Goal: Task Accomplishment & Management: Manage account settings

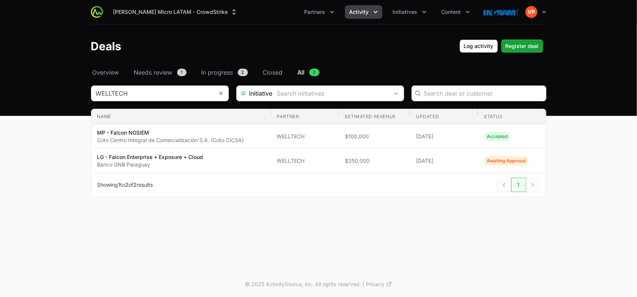
click at [97, 14] on img at bounding box center [97, 12] width 12 height 12
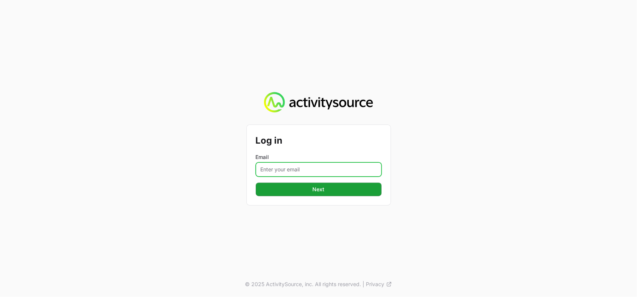
click at [324, 167] on input "Email" at bounding box center [319, 169] width 126 height 14
type input "[PERSON_NAME][EMAIL_ADDRESS][DOMAIN_NAME]"
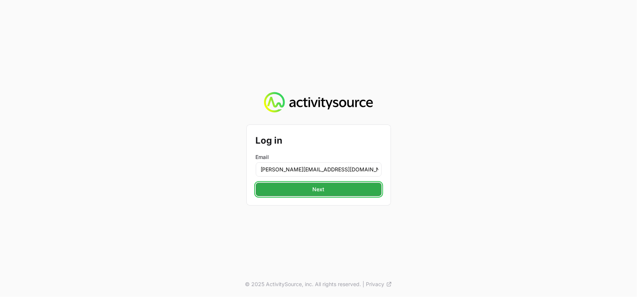
click at [288, 193] on span "Next" at bounding box center [318, 189] width 117 height 9
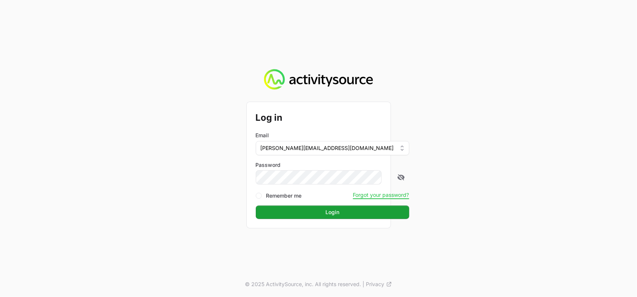
click at [333, 219] on div "Log in Email [PERSON_NAME][EMAIL_ADDRESS][DOMAIN_NAME] Password Remember me For…" at bounding box center [319, 165] width 144 height 126
click at [327, 213] on span "Login" at bounding box center [332, 211] width 145 height 9
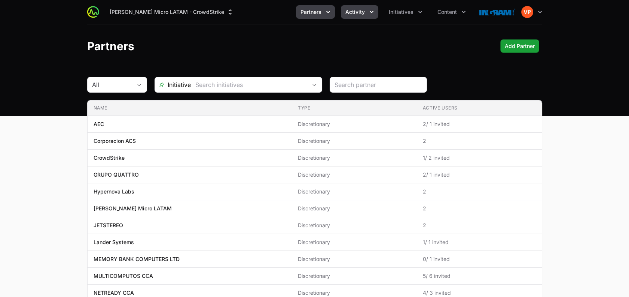
click at [357, 12] on span "Activity" at bounding box center [355, 11] width 19 height 7
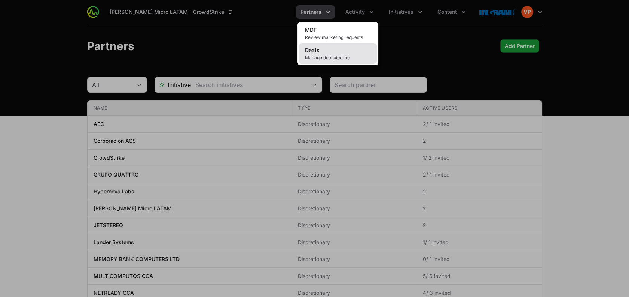
click at [329, 58] on span "Manage deal pipeline" at bounding box center [338, 58] width 66 height 6
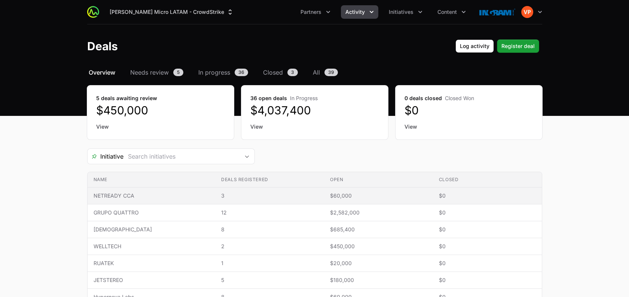
scroll to position [28, 0]
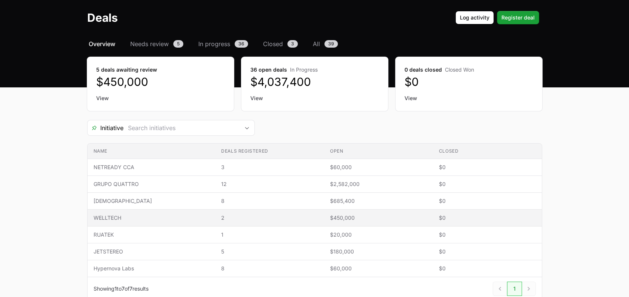
click at [133, 218] on span "WELLTECH" at bounding box center [152, 217] width 116 height 7
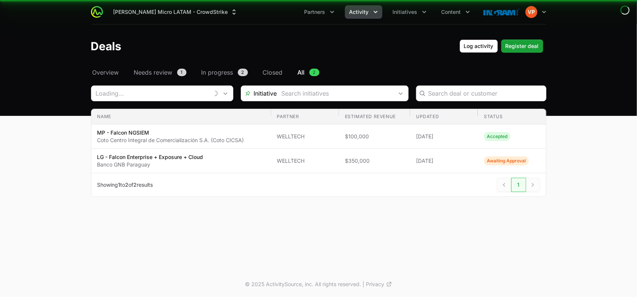
type input "WELLTECH"
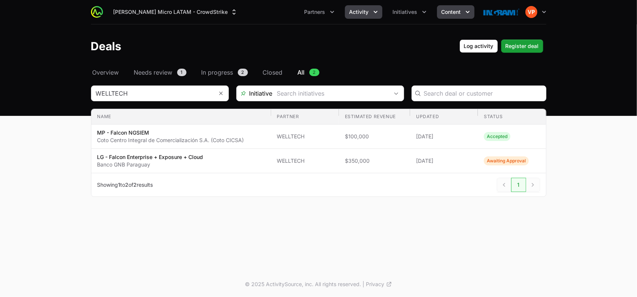
click at [443, 14] on span "Content" at bounding box center [450, 11] width 19 height 7
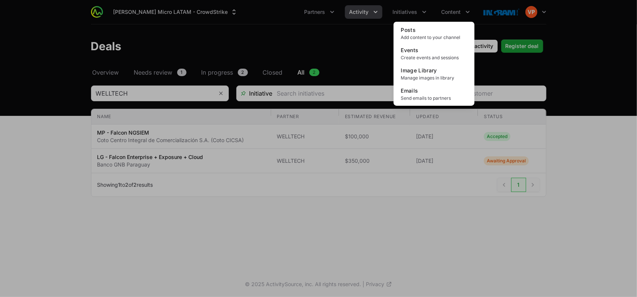
click at [425, 16] on div "Content menu" at bounding box center [318, 148] width 637 height 297
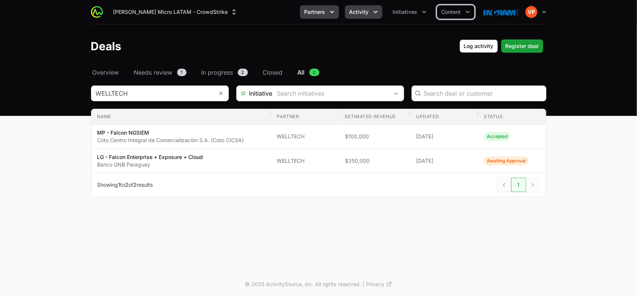
click at [323, 9] on span "Partners" at bounding box center [314, 11] width 21 height 7
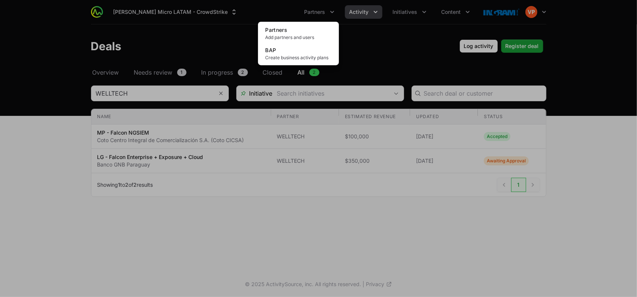
click at [377, 13] on div "Partners menu" at bounding box center [318, 148] width 637 height 297
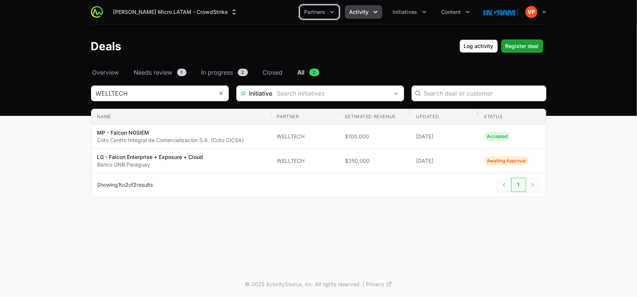
click at [377, 13] on icon "Activity menu" at bounding box center [375, 11] width 7 height 7
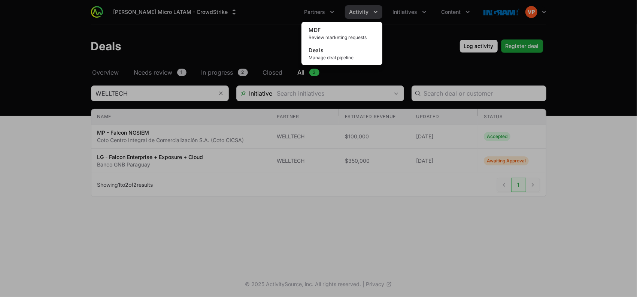
click at [403, 9] on div "Activity menu" at bounding box center [318, 148] width 637 height 297
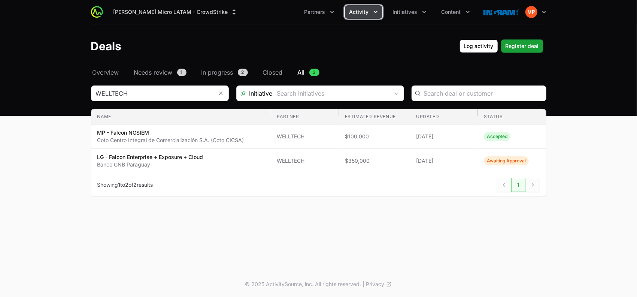
click at [403, 9] on span "Initiatives" at bounding box center [405, 11] width 25 height 7
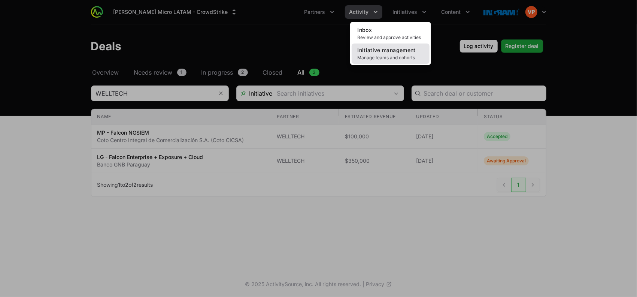
click at [387, 56] on span "Manage teams and cohorts" at bounding box center [391, 58] width 66 height 6
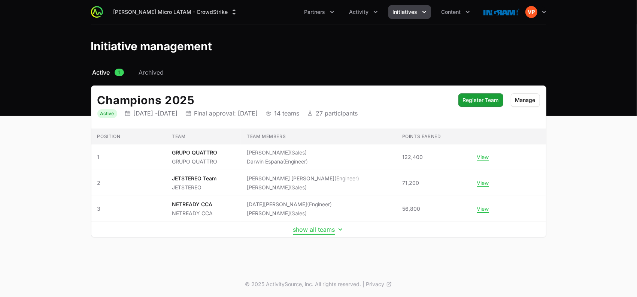
click at [299, 228] on button "show all teams" at bounding box center [318, 228] width 51 height 7
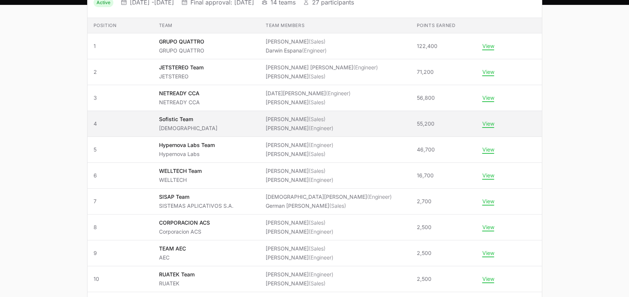
scroll to position [123, 0]
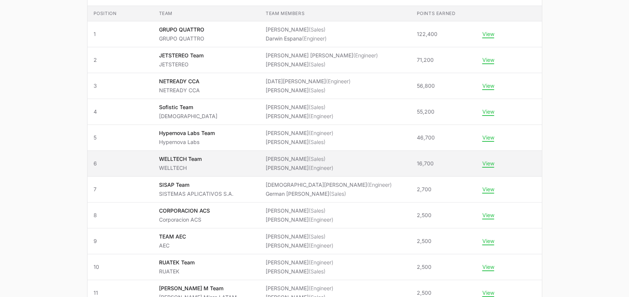
click at [237, 167] on span "WELLTECH Team WELLTECH" at bounding box center [206, 163] width 95 height 16
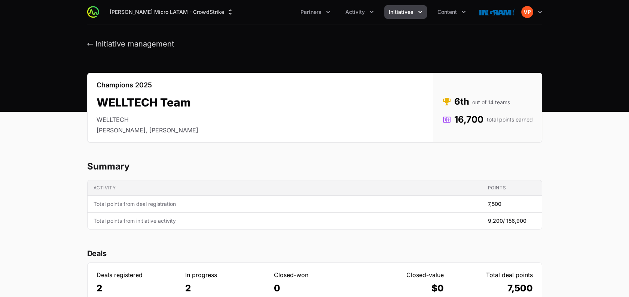
click at [318, 26] on header "← Initiative management" at bounding box center [314, 43] width 629 height 39
click at [319, 17] on button "Partners" at bounding box center [315, 11] width 39 height 13
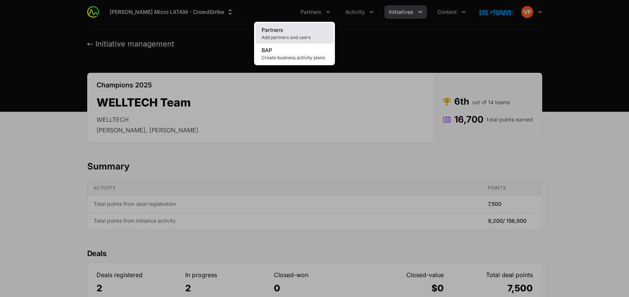
click at [289, 32] on link "Partners Add partners and users" at bounding box center [295, 33] width 78 height 20
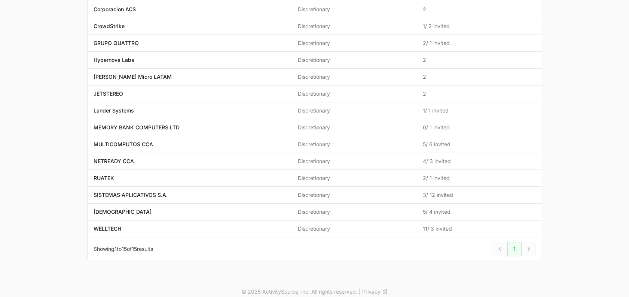
scroll to position [138, 0]
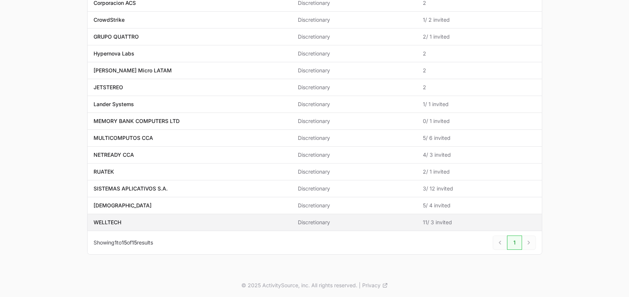
click at [114, 219] on p "WELLTECH" at bounding box center [108, 221] width 28 height 7
